Goal: Information Seeking & Learning: Learn about a topic

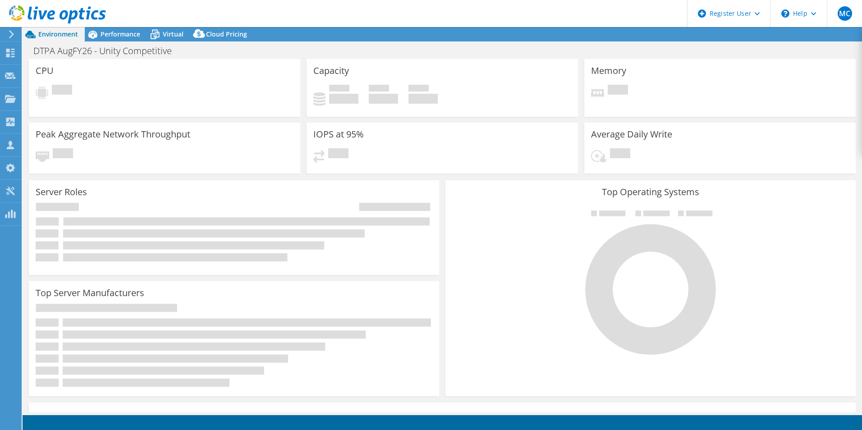
select select "USD"
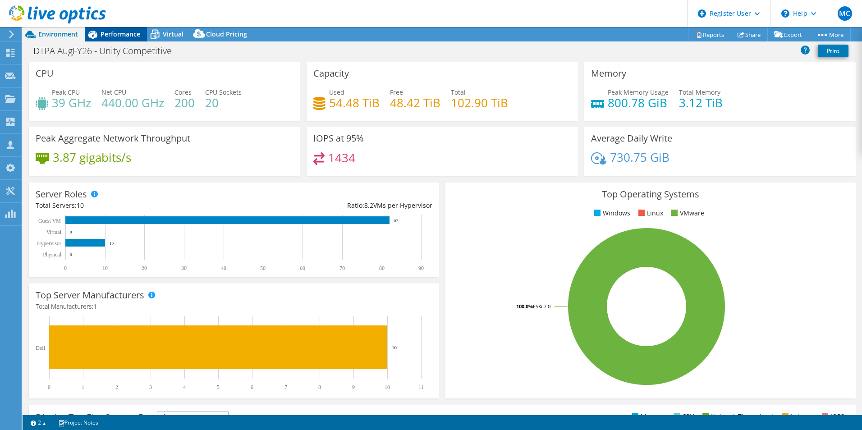
click at [119, 33] on span "Performance" at bounding box center [121, 34] width 40 height 9
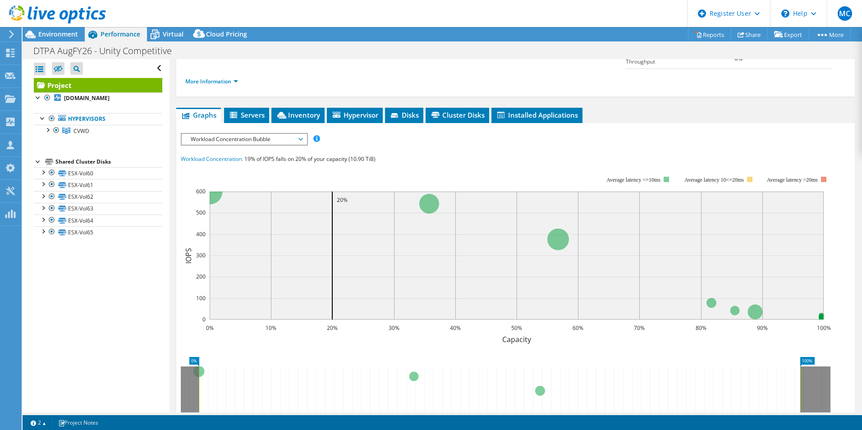
scroll to position [129, 0]
click at [252, 134] on span "Workload Concentration Bubble" at bounding box center [244, 139] width 116 height 11
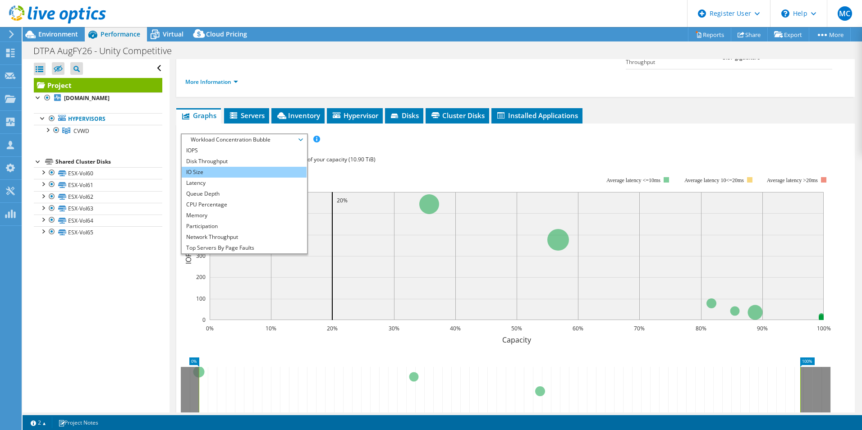
click at [238, 167] on li "IO Size" at bounding box center [244, 172] width 125 height 11
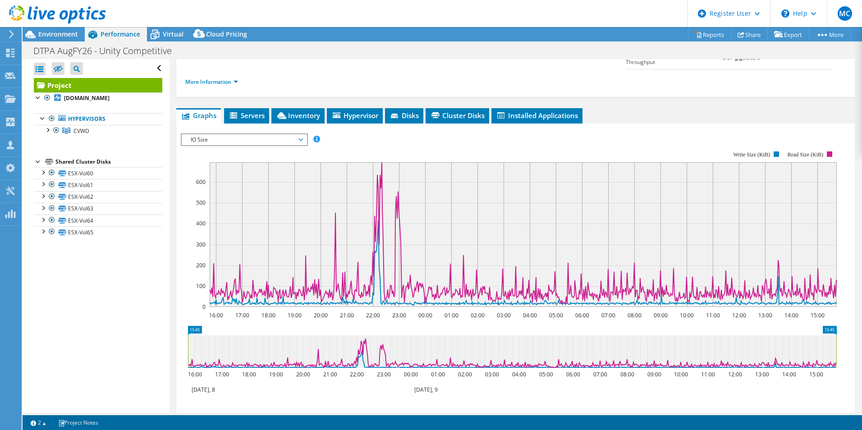
click at [253, 134] on span "IO Size" at bounding box center [244, 139] width 116 height 11
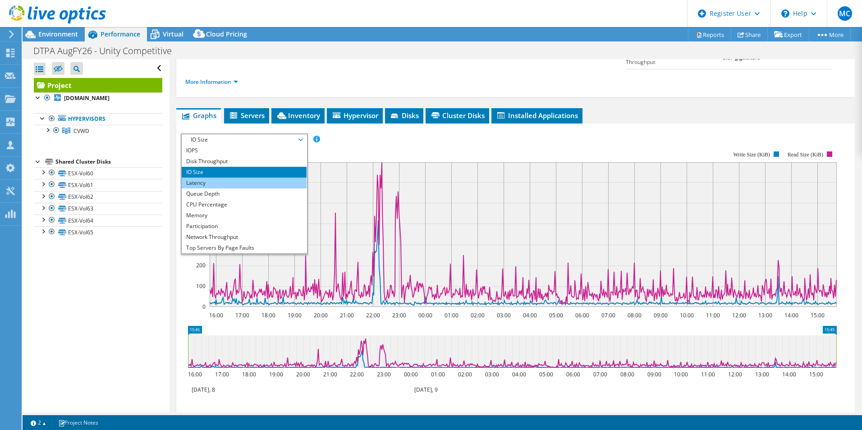
click at [234, 178] on li "Latency" at bounding box center [244, 183] width 125 height 11
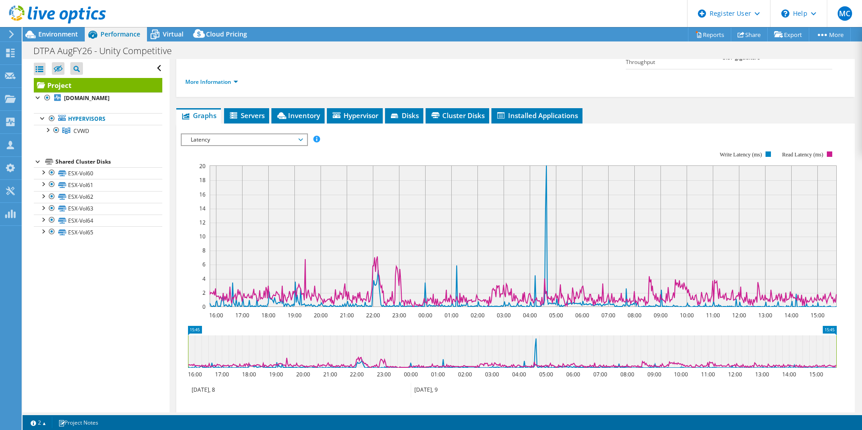
click at [241, 134] on span "Latency" at bounding box center [244, 139] width 116 height 11
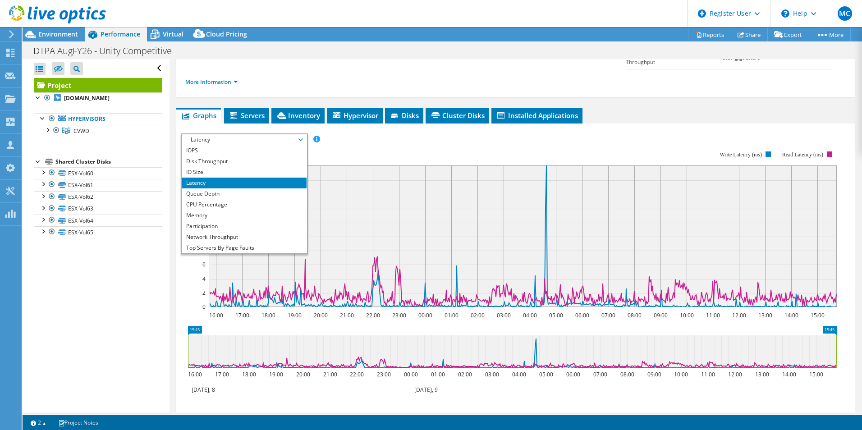
click at [214, 134] on span "Latency" at bounding box center [244, 139] width 116 height 11
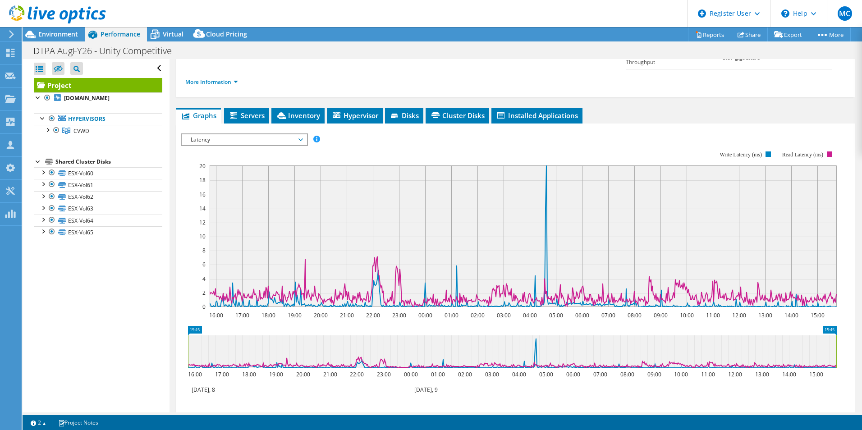
click at [208, 134] on span "Latency" at bounding box center [244, 139] width 116 height 11
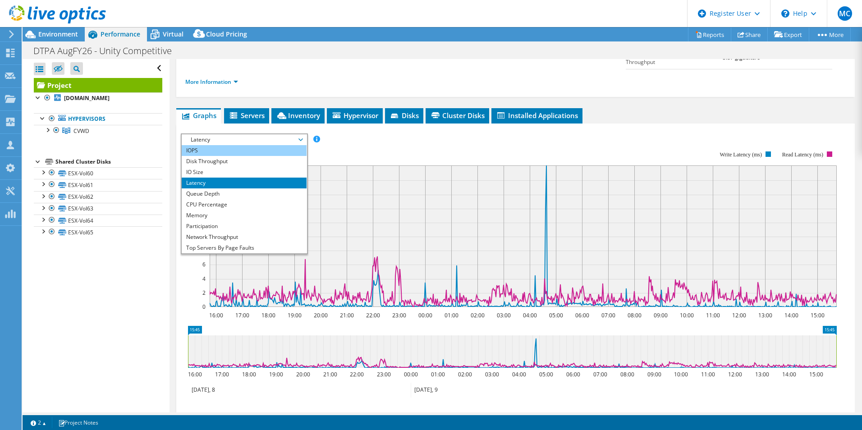
click at [208, 145] on li "IOPS" at bounding box center [244, 150] width 125 height 11
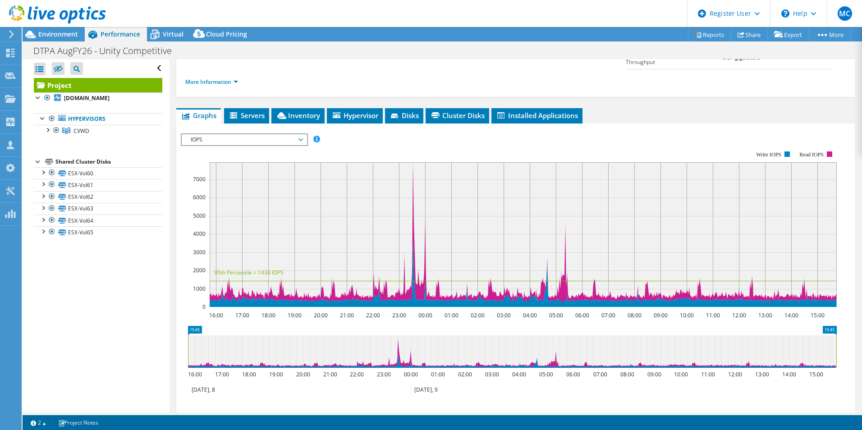
click at [217, 134] on span "IOPS" at bounding box center [244, 139] width 116 height 11
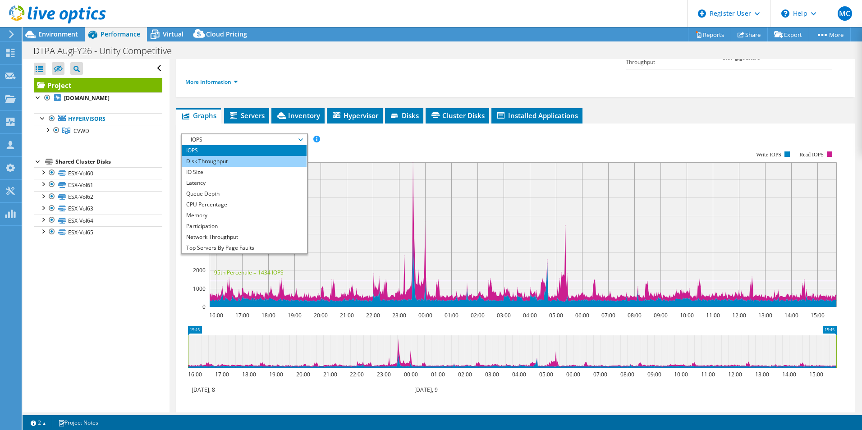
click at [212, 156] on li "Disk Throughput" at bounding box center [244, 161] width 125 height 11
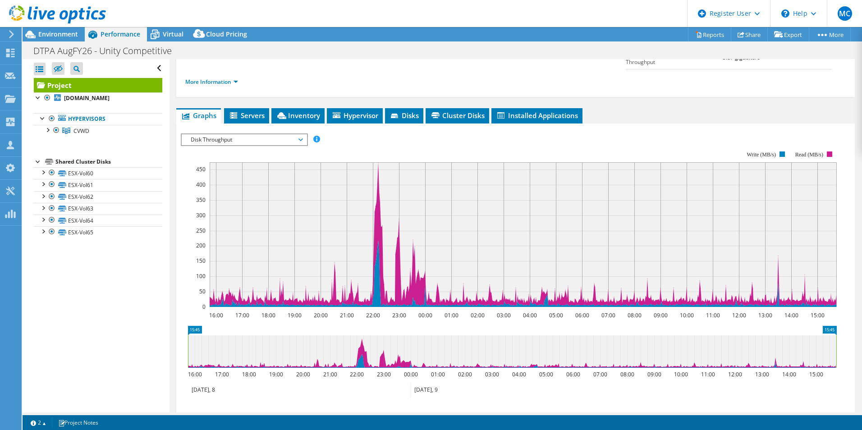
click at [217, 134] on span "Disk Throughput" at bounding box center [244, 139] width 116 height 11
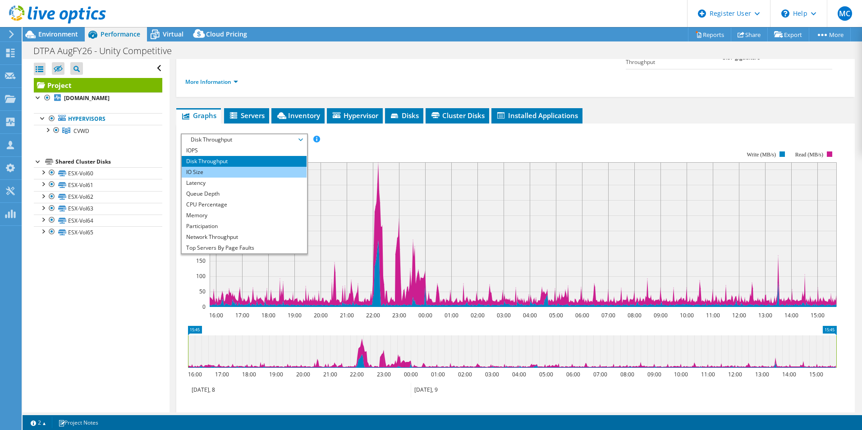
click at [212, 167] on li "IO Size" at bounding box center [244, 172] width 125 height 11
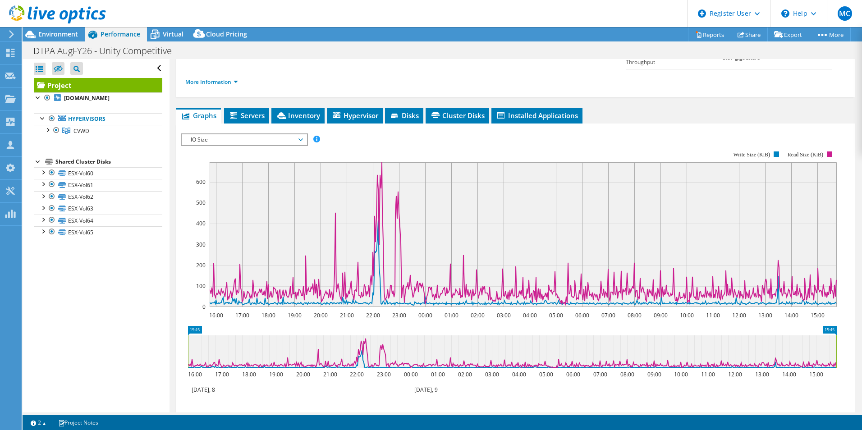
click at [217, 134] on span "IO Size" at bounding box center [244, 139] width 116 height 11
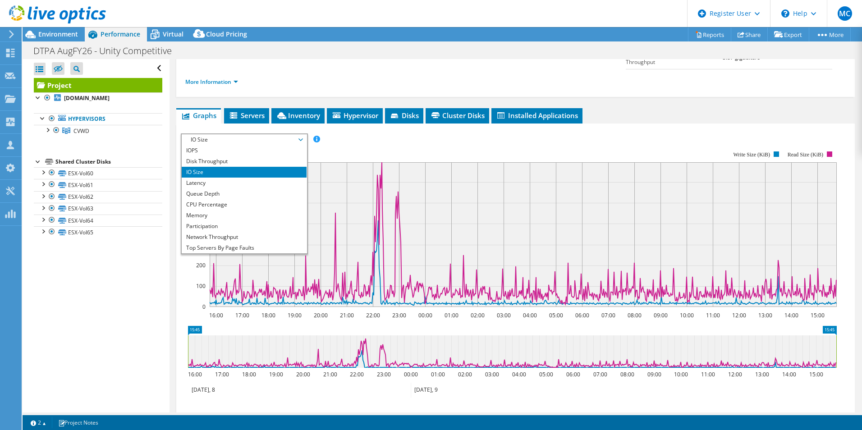
click at [214, 167] on li "IO Size" at bounding box center [244, 172] width 125 height 11
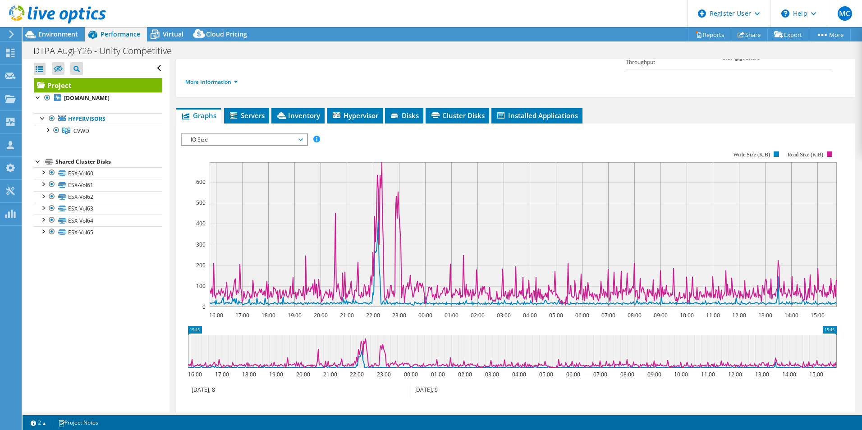
click at [212, 134] on span "IO Size" at bounding box center [244, 139] width 116 height 11
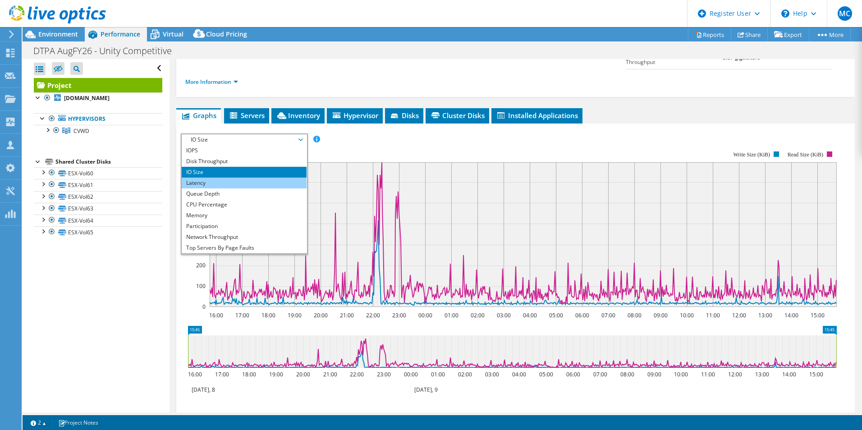
click at [212, 178] on li "Latency" at bounding box center [244, 183] width 125 height 11
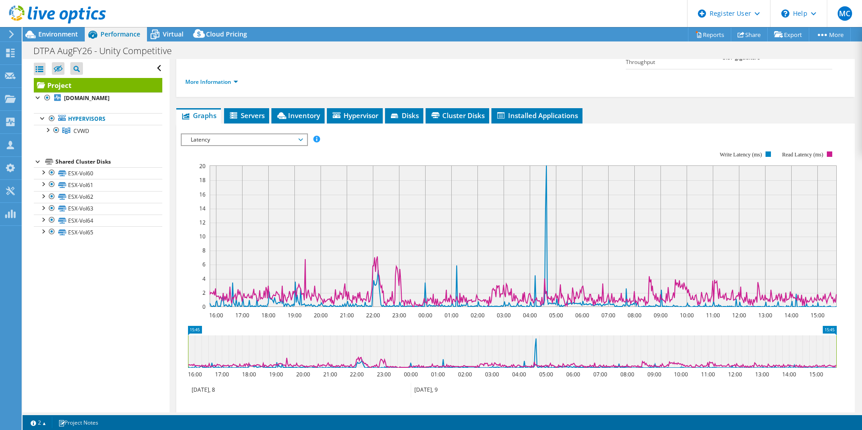
click at [228, 134] on span "Latency" at bounding box center [244, 139] width 116 height 11
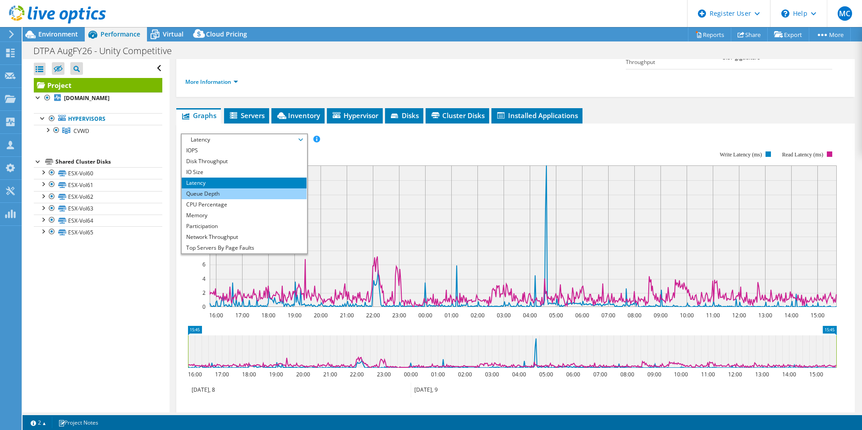
click at [224, 189] on li "Queue Depth" at bounding box center [244, 194] width 125 height 11
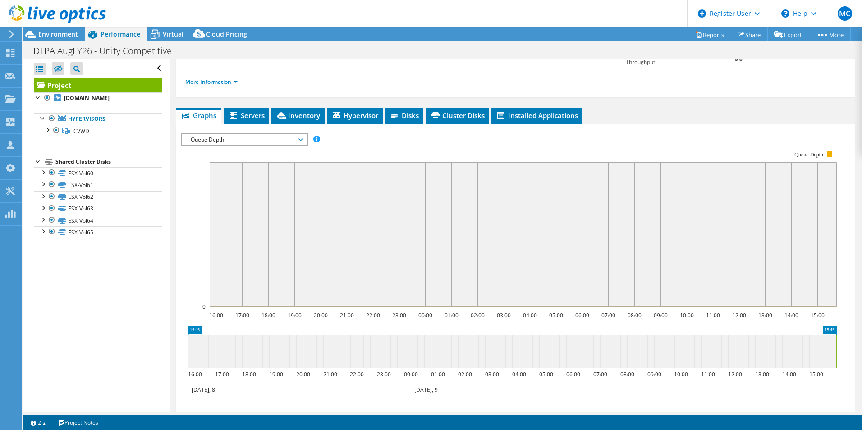
click at [234, 134] on span "Queue Depth" at bounding box center [244, 139] width 116 height 11
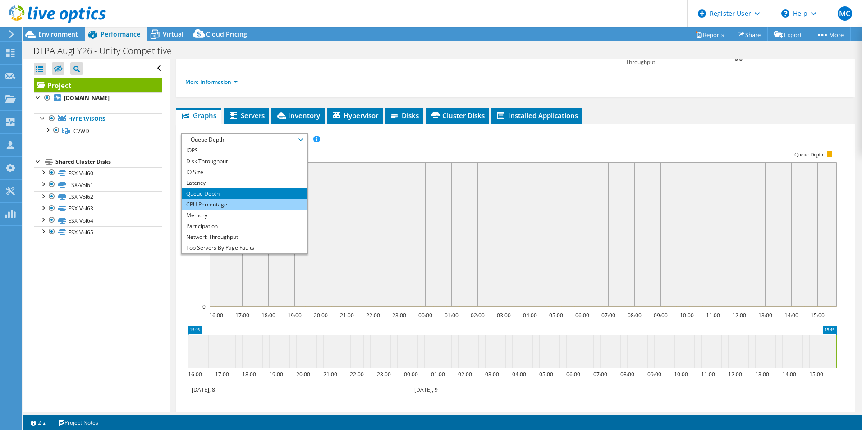
click at [217, 199] on li "CPU Percentage" at bounding box center [244, 204] width 125 height 11
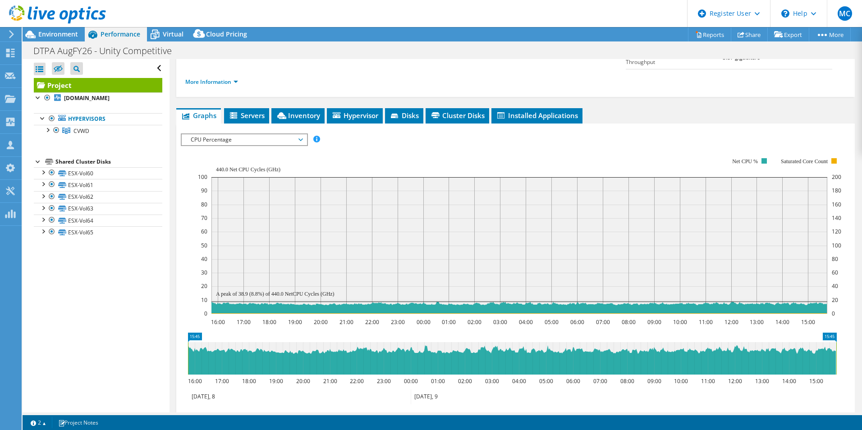
click at [228, 134] on span "CPU Percentage" at bounding box center [244, 139] width 116 height 11
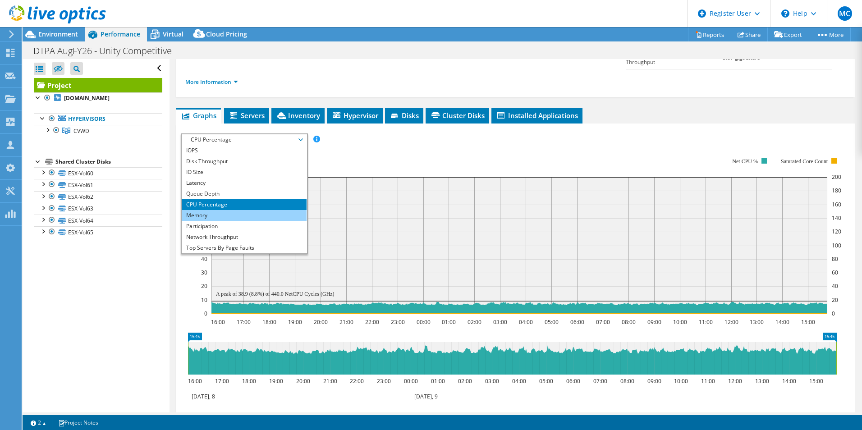
click at [222, 210] on li "Memory" at bounding box center [244, 215] width 125 height 11
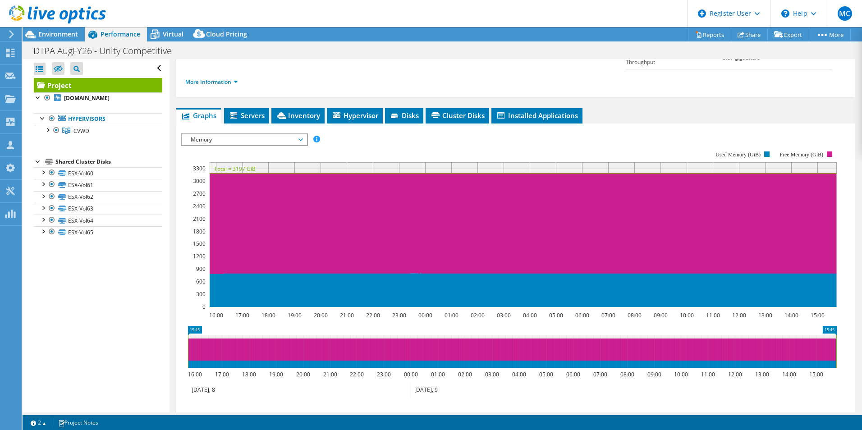
click at [220, 134] on span "Memory" at bounding box center [244, 139] width 116 height 11
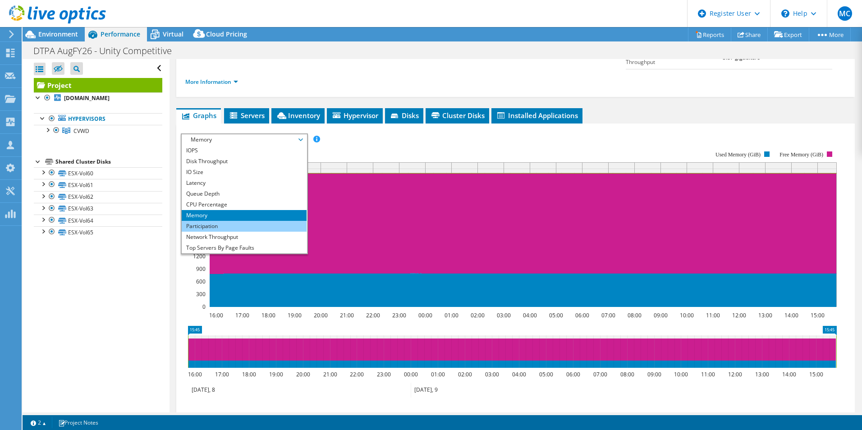
click at [217, 221] on li "Participation" at bounding box center [244, 226] width 125 height 11
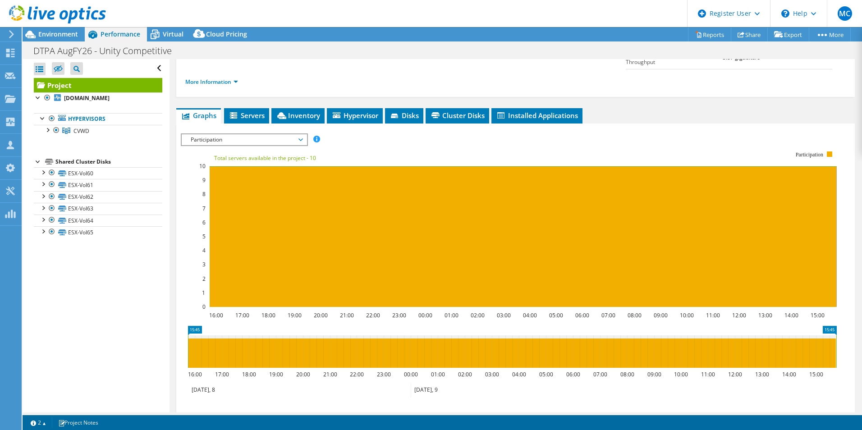
click at [218, 134] on span "Participation" at bounding box center [244, 139] width 116 height 11
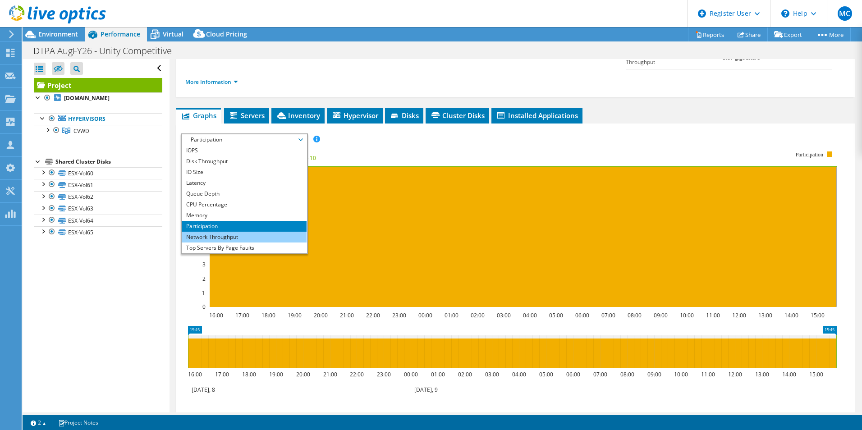
click at [208, 232] on li "Network Throughput" at bounding box center [244, 237] width 125 height 11
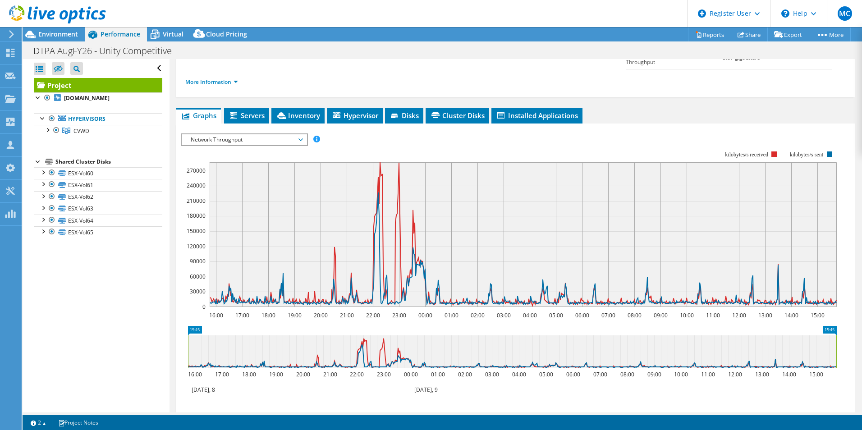
click at [217, 134] on span "Network Throughput" at bounding box center [244, 139] width 116 height 11
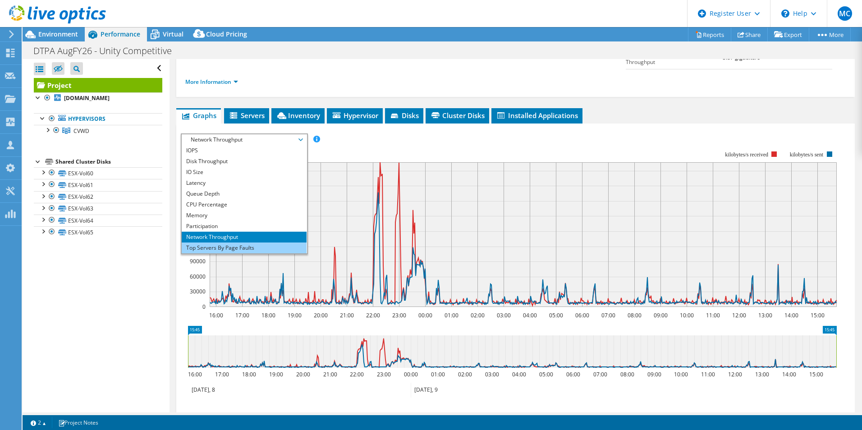
click at [222, 243] on li "Top Servers By Page Faults" at bounding box center [244, 248] width 125 height 11
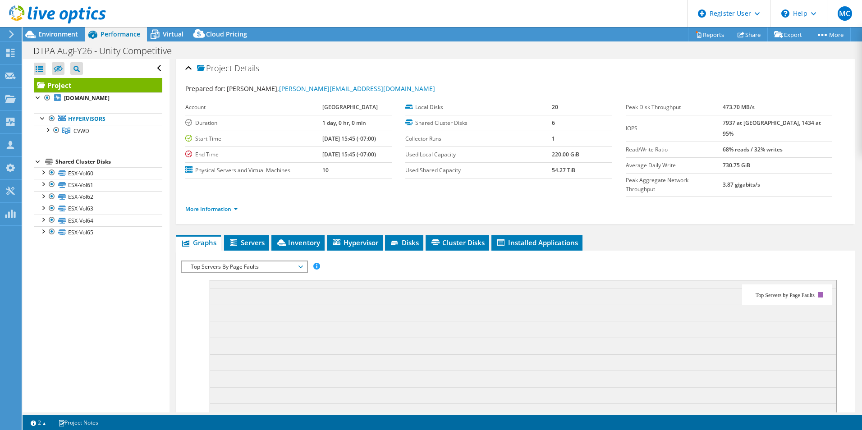
scroll to position [0, 0]
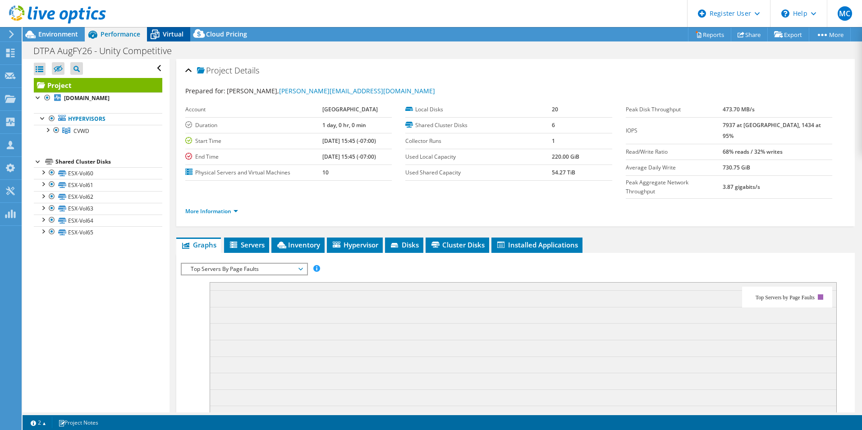
click at [163, 32] on span "Virtual" at bounding box center [173, 34] width 21 height 9
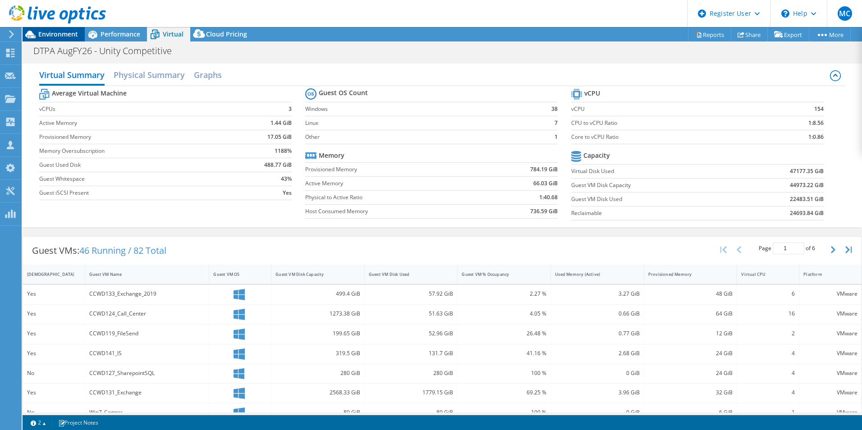
click at [74, 35] on span "Environment" at bounding box center [58, 34] width 40 height 9
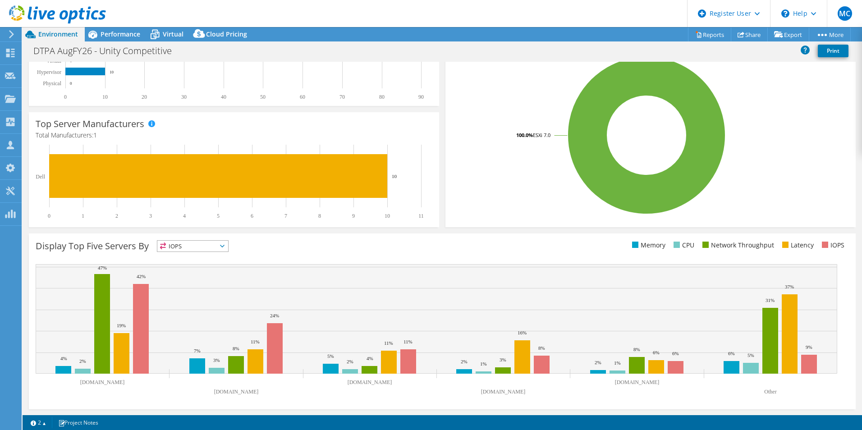
scroll to position [172, 0]
click at [811, 364] on rect at bounding box center [810, 364] width 16 height 19
click at [107, 30] on span "Performance" at bounding box center [121, 34] width 40 height 9
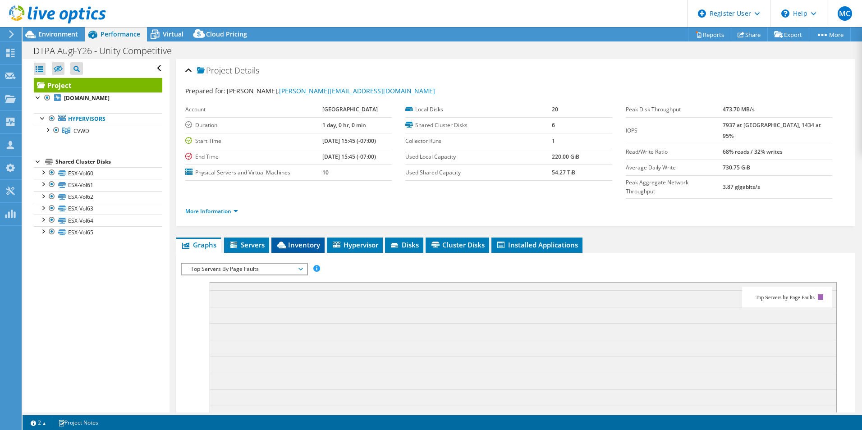
click at [296, 238] on li "Inventory" at bounding box center [298, 245] width 53 height 15
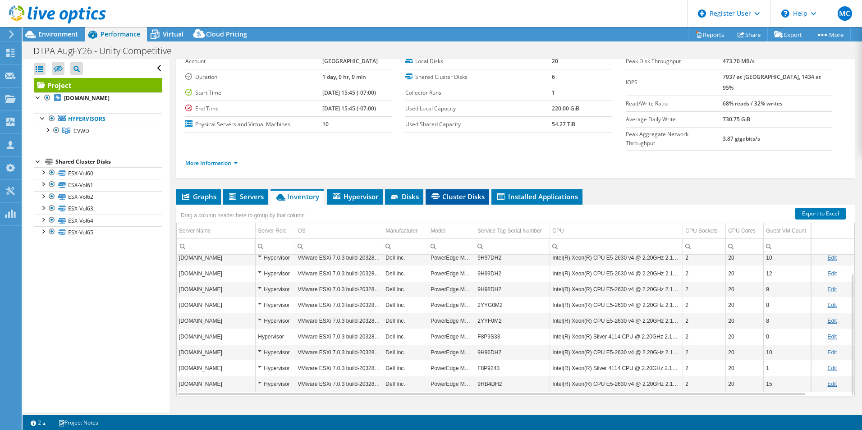
click at [452, 192] on span "Cluster Disks" at bounding box center [457, 196] width 55 height 9
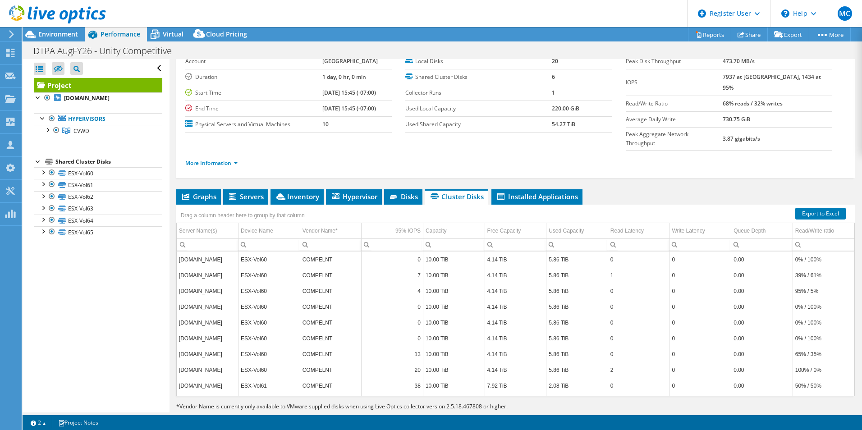
drag, startPoint x: 562, startPoint y: 173, endPoint x: 605, endPoint y: 163, distance: 43.5
drag, startPoint x: 605, startPoint y: 163, endPoint x: 549, endPoint y: 177, distance: 58.0
click at [549, 192] on span "Installed Applications" at bounding box center [537, 196] width 82 height 9
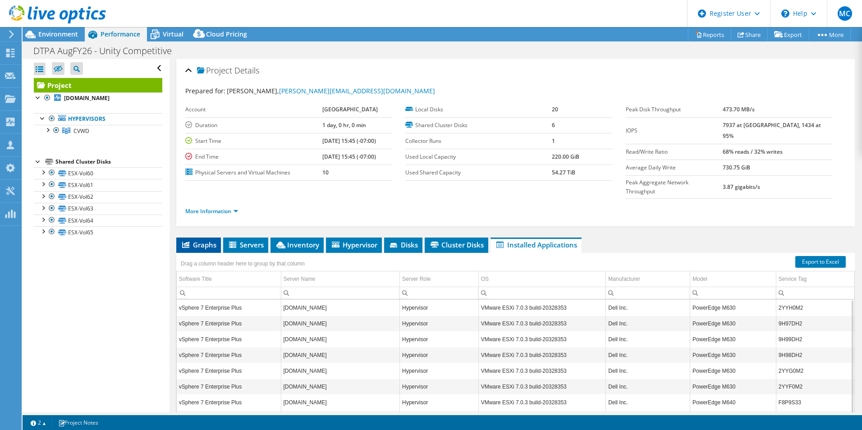
click at [193, 240] on span "Graphs" at bounding box center [199, 244] width 36 height 9
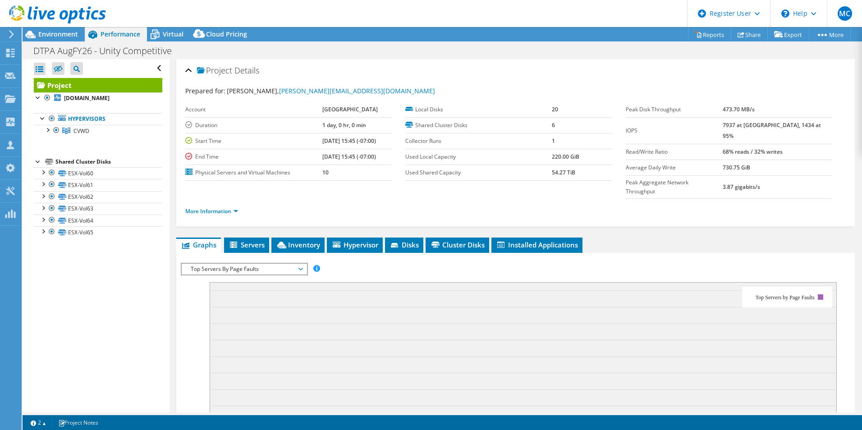
click at [230, 264] on span "Top Servers By Page Faults" at bounding box center [244, 269] width 116 height 11
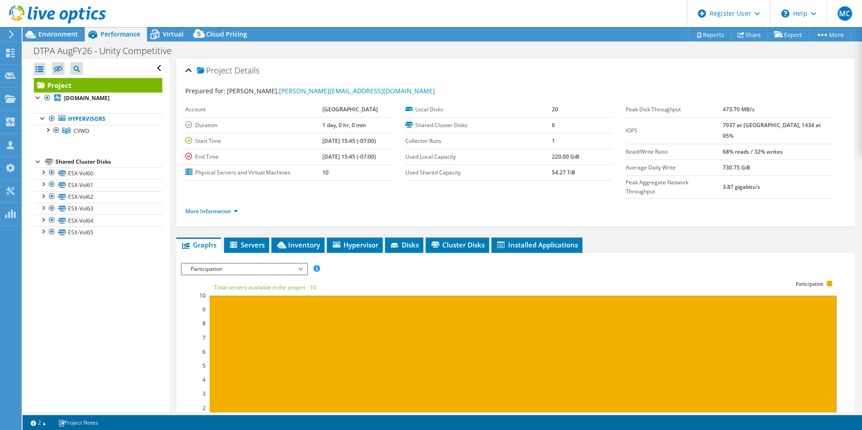
drag, startPoint x: 218, startPoint y: 337, endPoint x: 179, endPoint y: 310, distance: 47.3
drag, startPoint x: 179, startPoint y: 310, endPoint x: 442, endPoint y: 253, distance: 269.1
click at [442, 268] on rect at bounding box center [509, 358] width 656 height 180
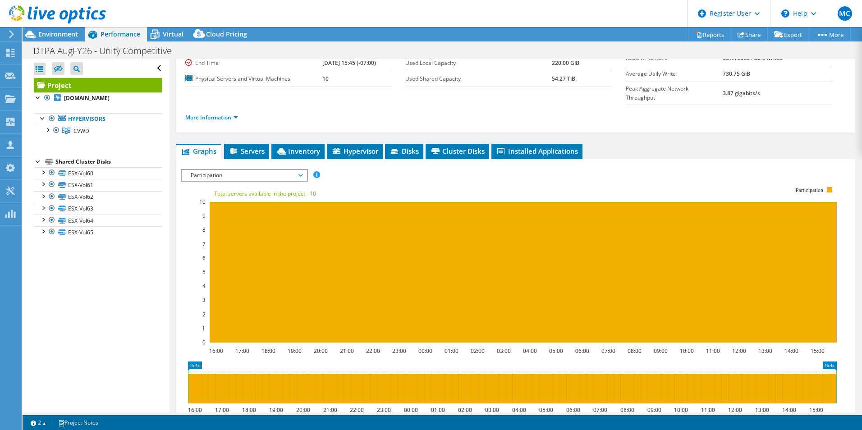
scroll to position [94, 0]
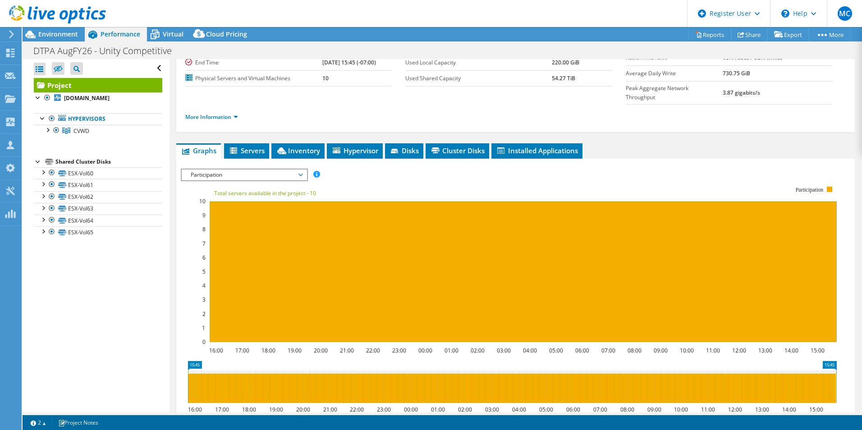
click at [269, 170] on span "Participation" at bounding box center [244, 175] width 116 height 11
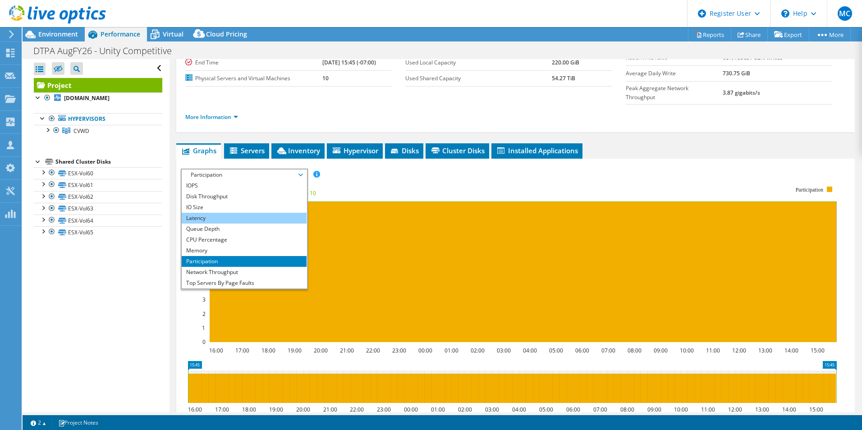
click at [234, 213] on li "Latency" at bounding box center [244, 218] width 125 height 11
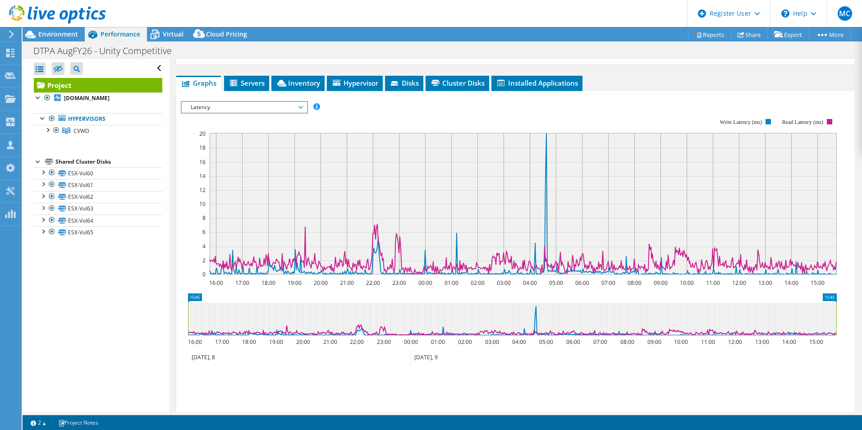
scroll to position [161, 0]
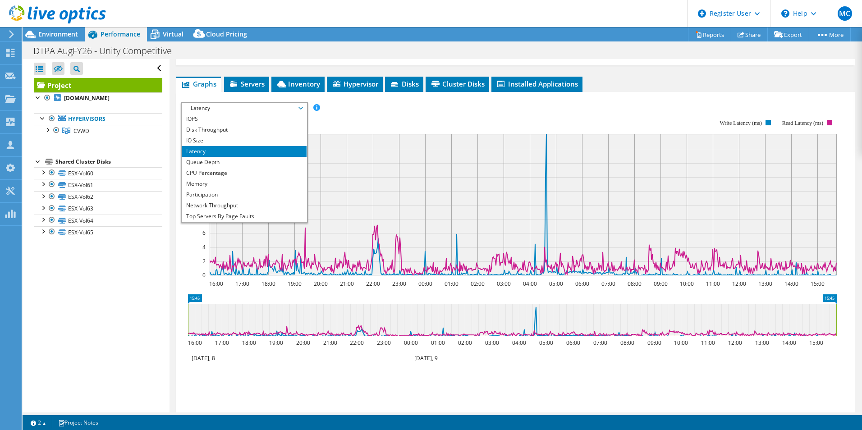
drag, startPoint x: 294, startPoint y: 91, endPoint x: 355, endPoint y: 83, distance: 61.4
click at [355, 97] on div "IOPS Disk Throughput IO Size Latency Queue Depth CPU Percentage Memory Page Fau…" at bounding box center [516, 253] width 670 height 313
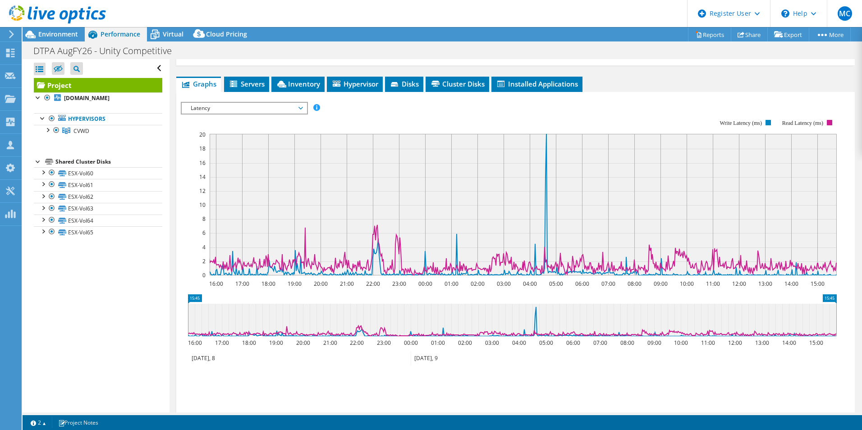
click at [253, 103] on span "Latency" at bounding box center [244, 108] width 116 height 11
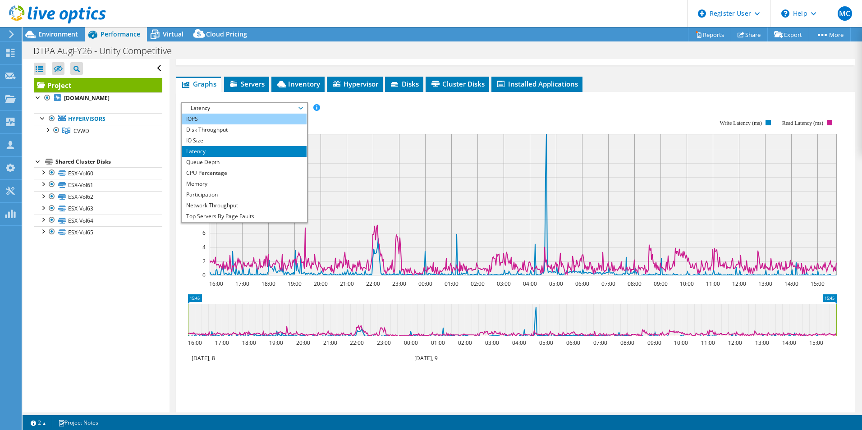
click at [235, 114] on li "IOPS" at bounding box center [244, 119] width 125 height 11
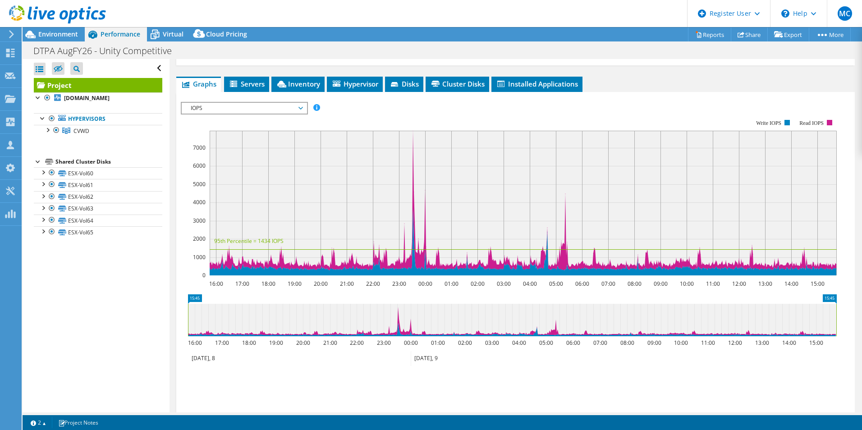
scroll to position [152, 0]
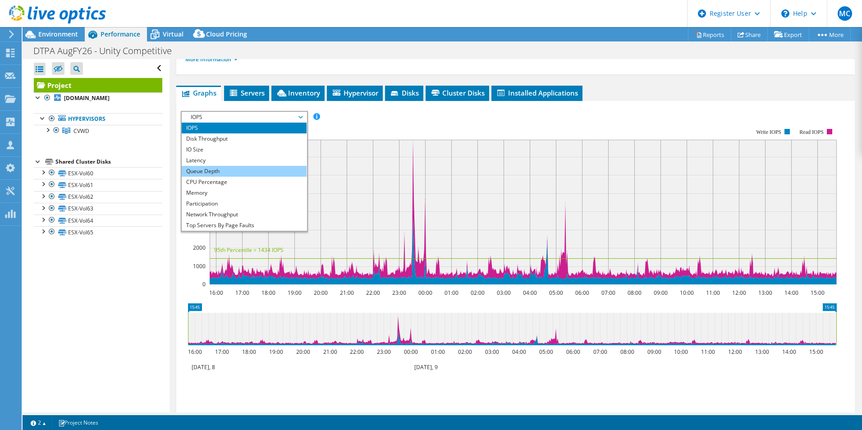
drag, startPoint x: 226, startPoint y: 97, endPoint x: 198, endPoint y: 154, distance: 63.3
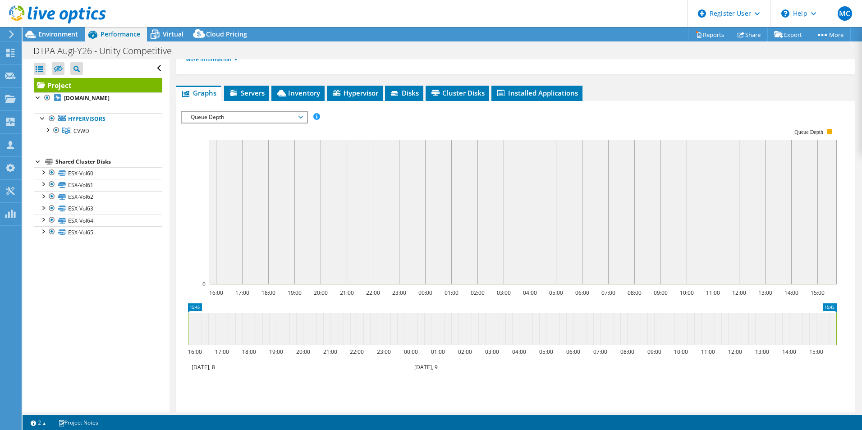
drag, startPoint x: 198, startPoint y: 154, endPoint x: 360, endPoint y: 103, distance: 169.2
drag, startPoint x: 360, startPoint y: 103, endPoint x: 339, endPoint y: 111, distance: 22.0
click at [339, 116] on rect at bounding box center [509, 206] width 656 height 180
click at [162, 32] on icon at bounding box center [155, 35] width 16 height 16
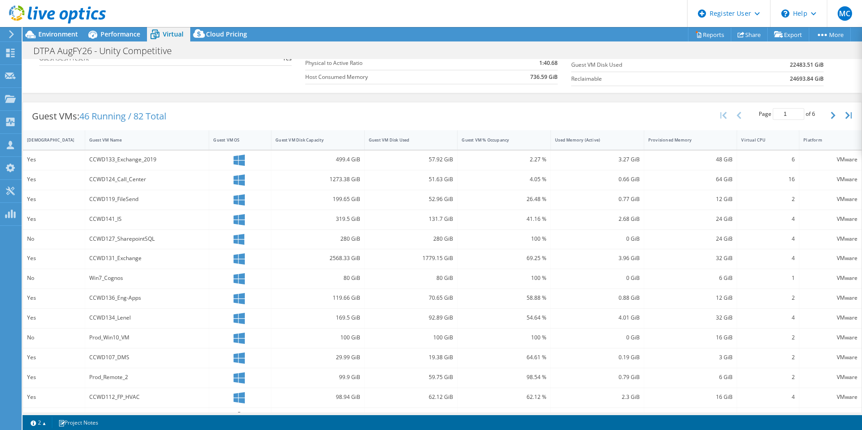
scroll to position [176, 0]
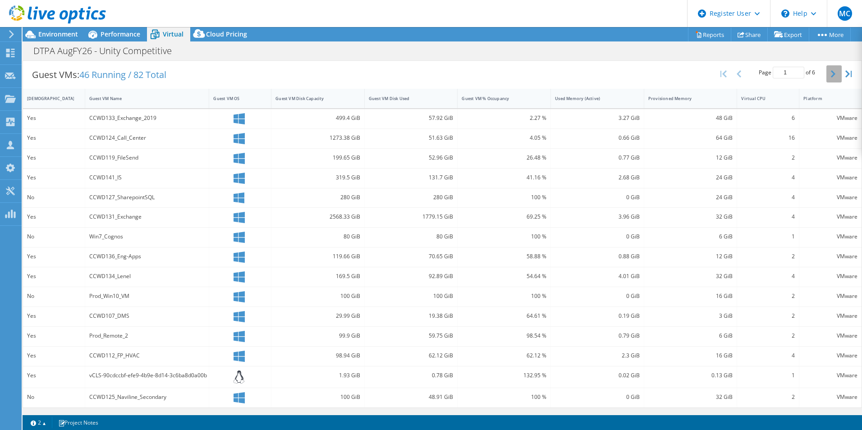
click at [831, 71] on icon "button" at bounding box center [833, 73] width 5 height 7
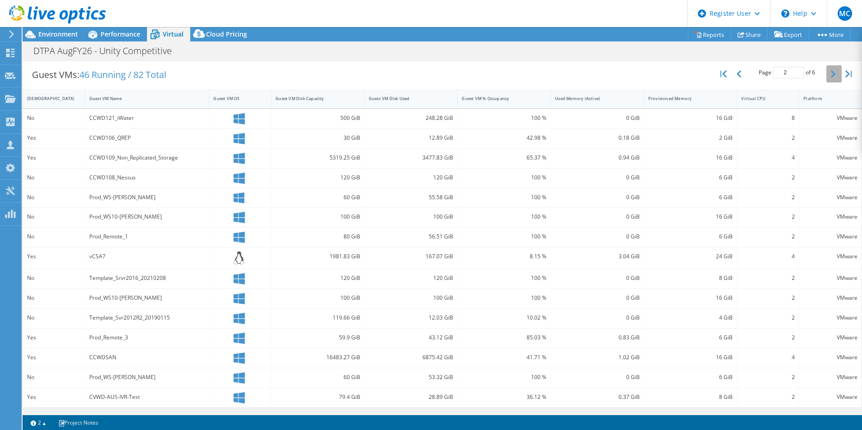
click at [831, 71] on icon "button" at bounding box center [833, 73] width 5 height 7
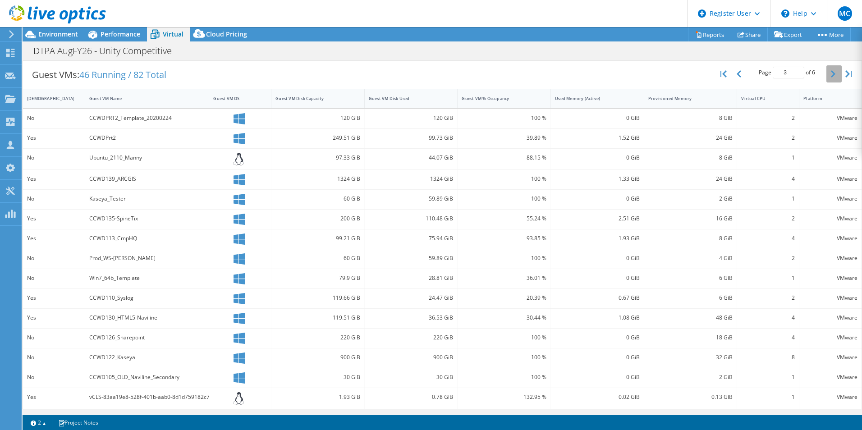
click at [831, 71] on icon "button" at bounding box center [833, 73] width 5 height 7
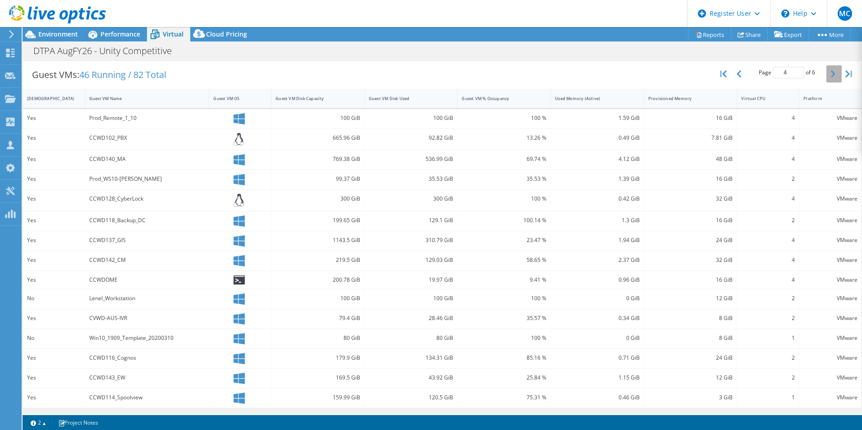
click at [831, 71] on icon "button" at bounding box center [833, 73] width 5 height 7
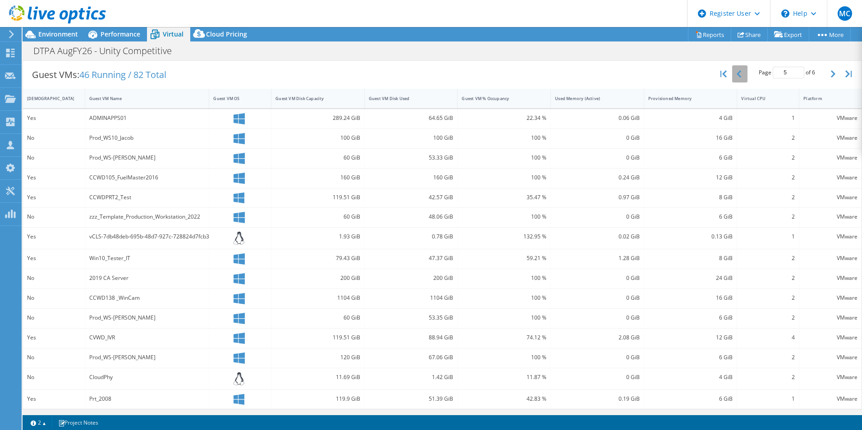
click at [737, 77] on icon "button" at bounding box center [739, 73] width 5 height 7
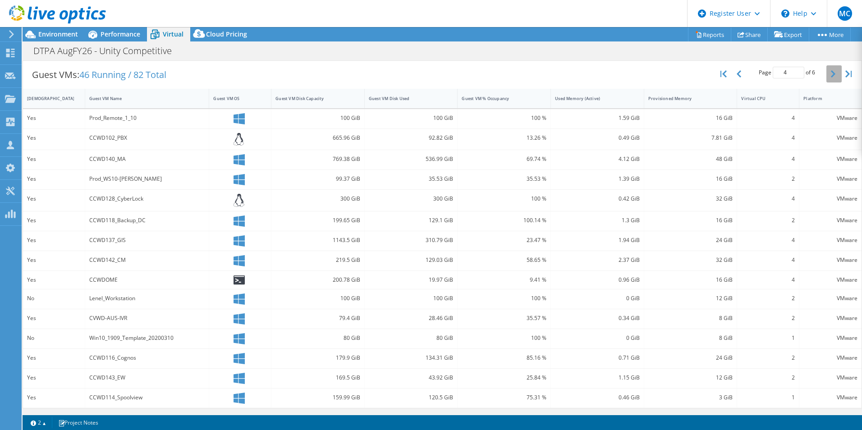
click at [831, 72] on icon "button" at bounding box center [833, 73] width 5 height 7
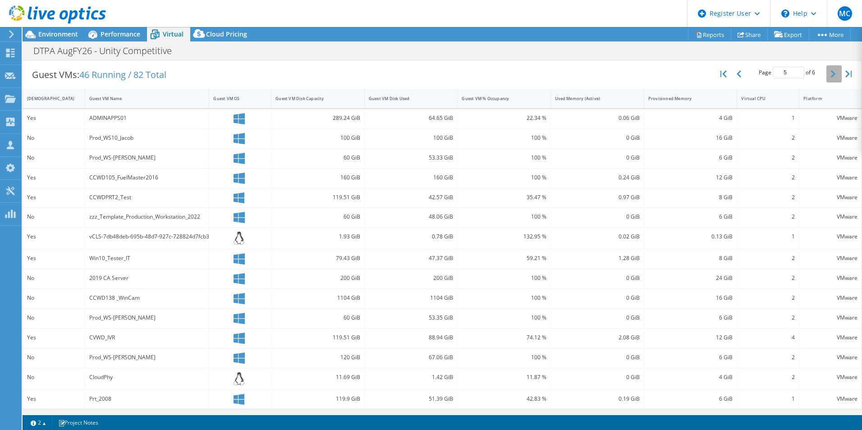
click at [831, 72] on icon "button" at bounding box center [833, 73] width 5 height 7
type input "6"
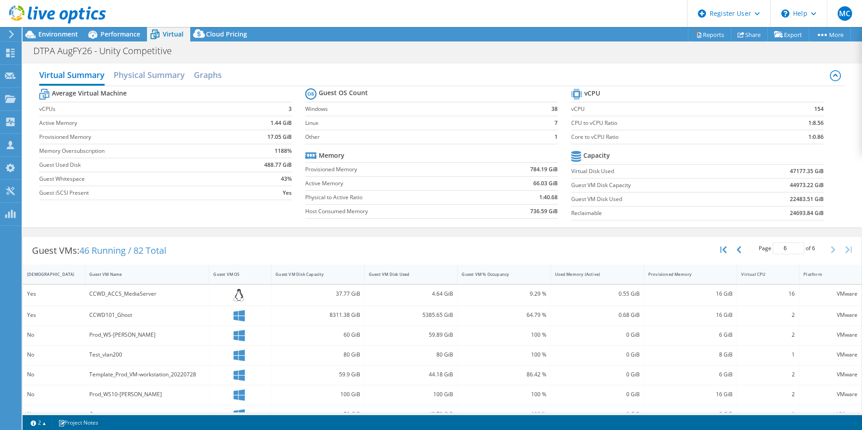
scroll to position [0, 0]
click at [218, 71] on h2 "Graphs" at bounding box center [208, 75] width 28 height 20
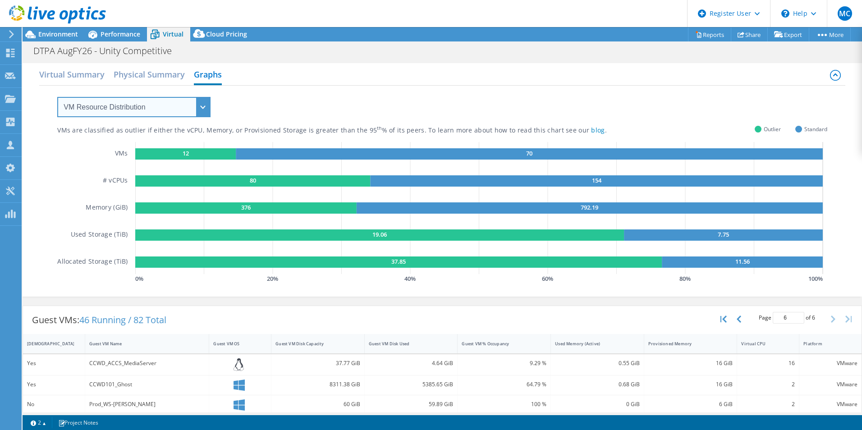
click at [199, 105] on select "VM Resource Distribution Provisioning Contrast Over Provisioning" at bounding box center [133, 107] width 153 height 20
click at [57, 97] on select "VM Resource Distribution Provisioning Contrast Over Provisioning" at bounding box center [133, 107] width 153 height 20
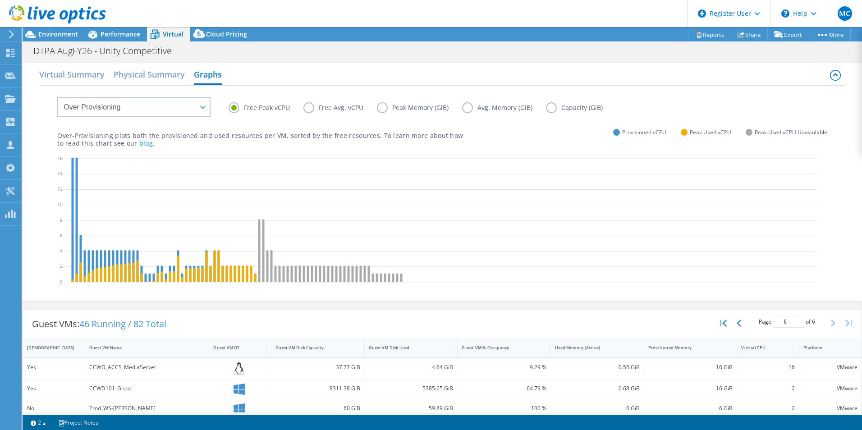
click at [309, 109] on label "Free Avg. vCPU" at bounding box center [341, 107] width 74 height 11
click at [0, 0] on input "Free Avg. vCPU" at bounding box center [0, 0] width 0 height 0
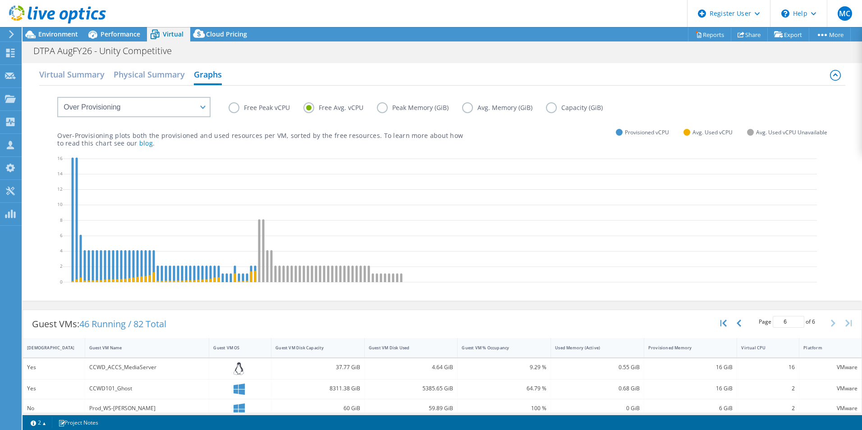
click at [197, 119] on div "Over-Provisioning plots both the provisioned and used resources per VM, sorted …" at bounding box center [442, 131] width 770 height 31
click at [196, 110] on select "VM Resource Distribution Provisioning Contrast Over Provisioning" at bounding box center [133, 107] width 153 height 20
select select "VM Resource Distribution"
click at [57, 97] on select "VM Resource Distribution Provisioning Contrast Over Provisioning" at bounding box center [133, 107] width 153 height 20
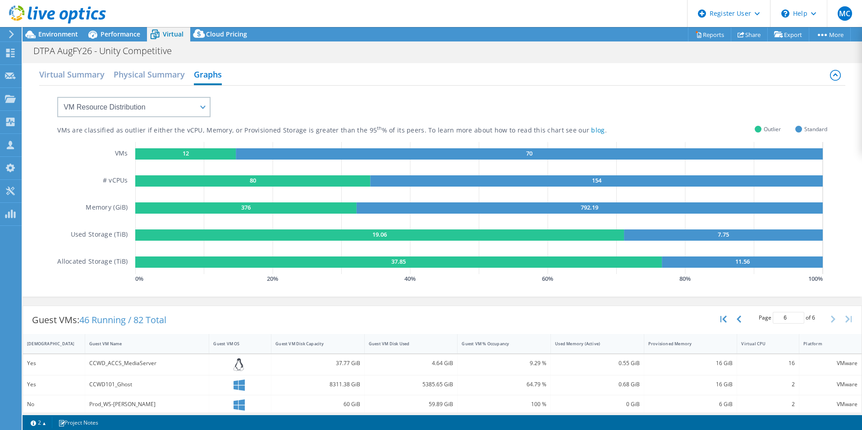
click at [180, 126] on div "VMs are classified as outlier if either the vCPU, Memory, or Provisioned Storag…" at bounding box center [354, 130] width 595 height 9
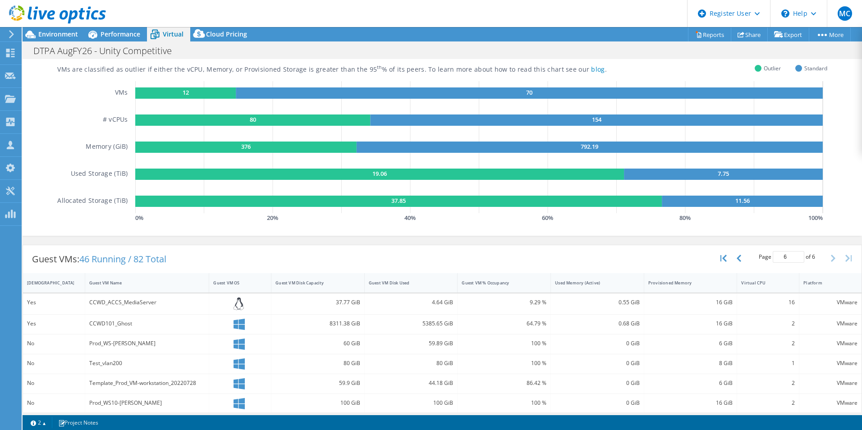
scroll to position [0, 0]
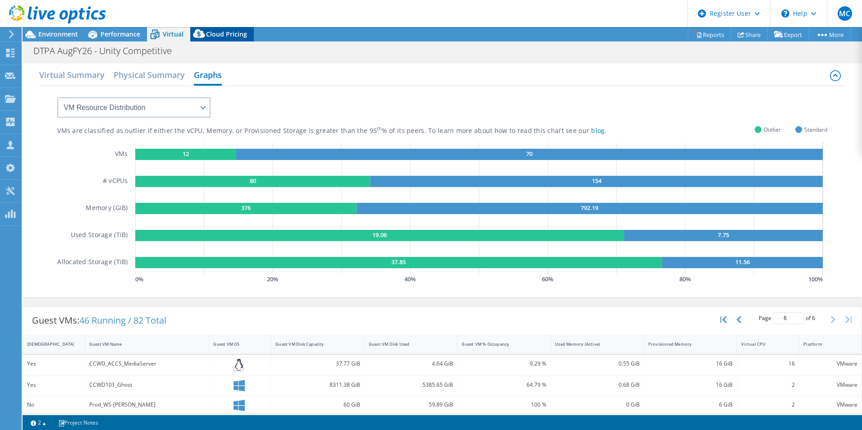
click at [203, 35] on icon at bounding box center [199, 33] width 12 height 9
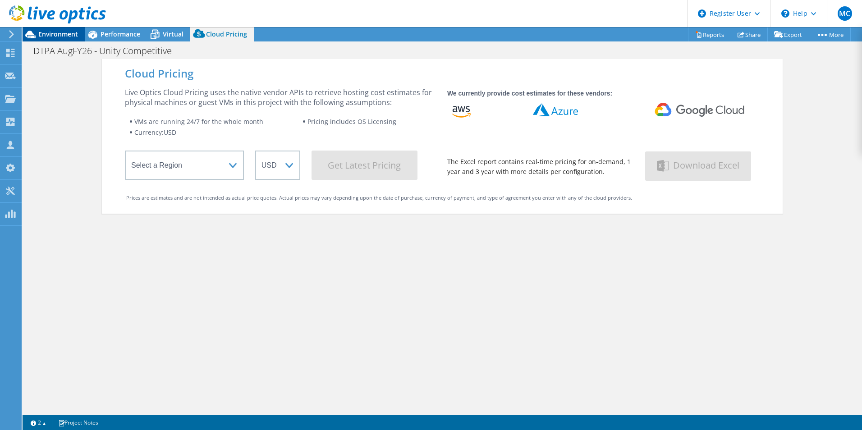
click at [54, 31] on span "Environment" at bounding box center [58, 34] width 40 height 9
